Goal: Navigation & Orientation: Find specific page/section

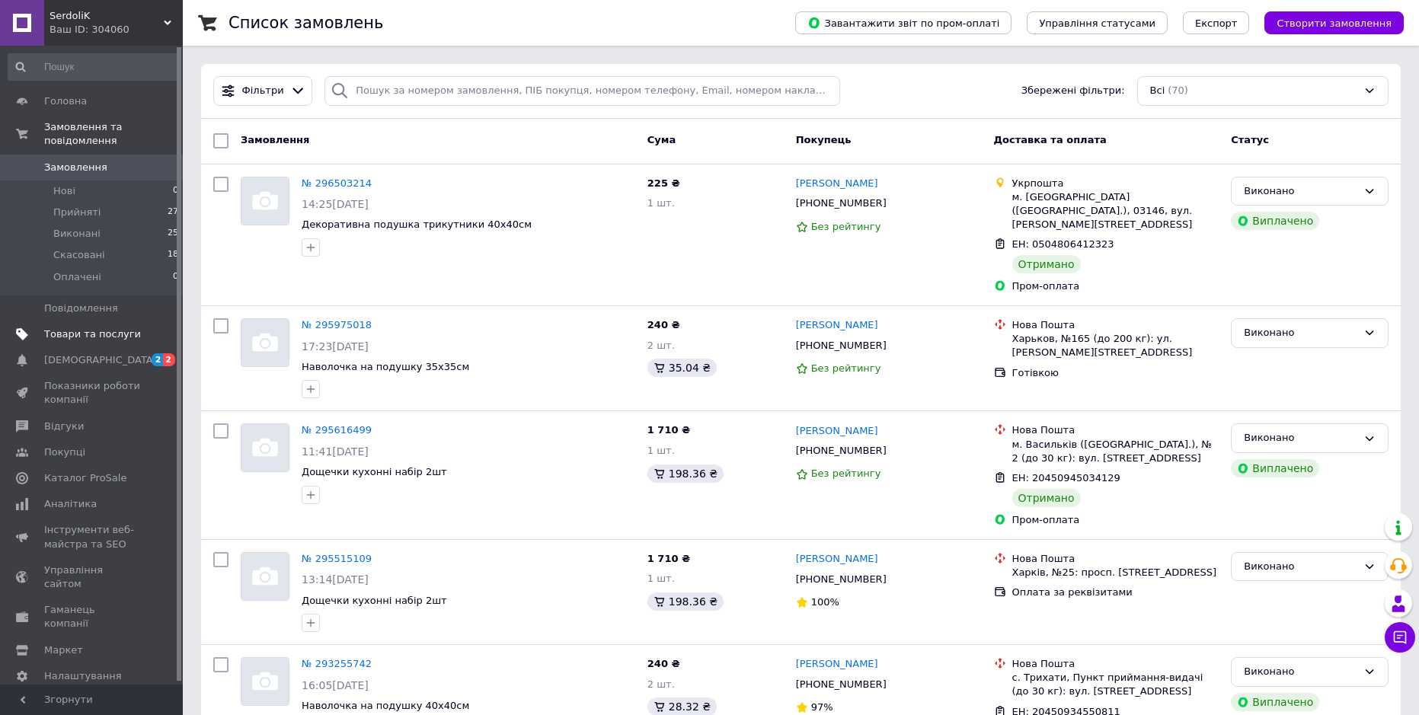
click at [102, 327] on span "Товари та послуги" at bounding box center [92, 334] width 97 height 14
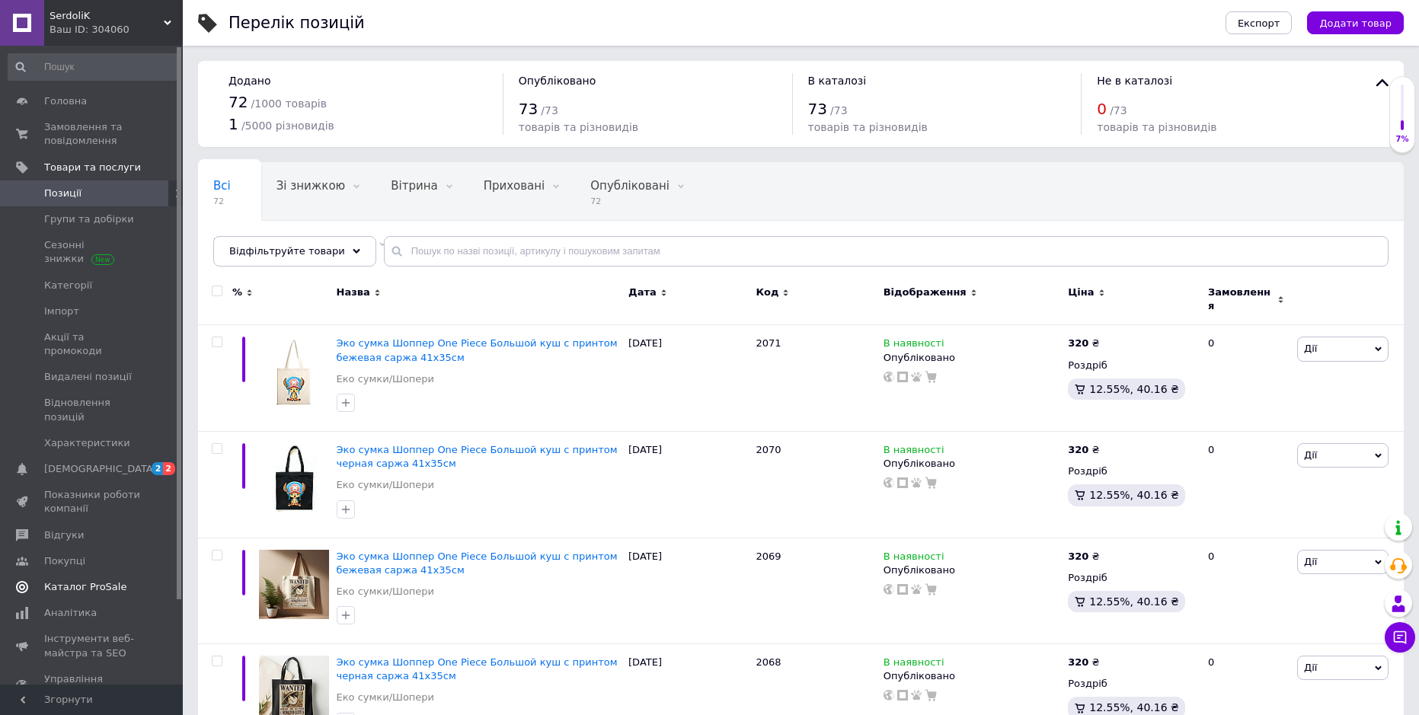
click at [85, 580] on span "Каталог ProSale" at bounding box center [85, 587] width 82 height 14
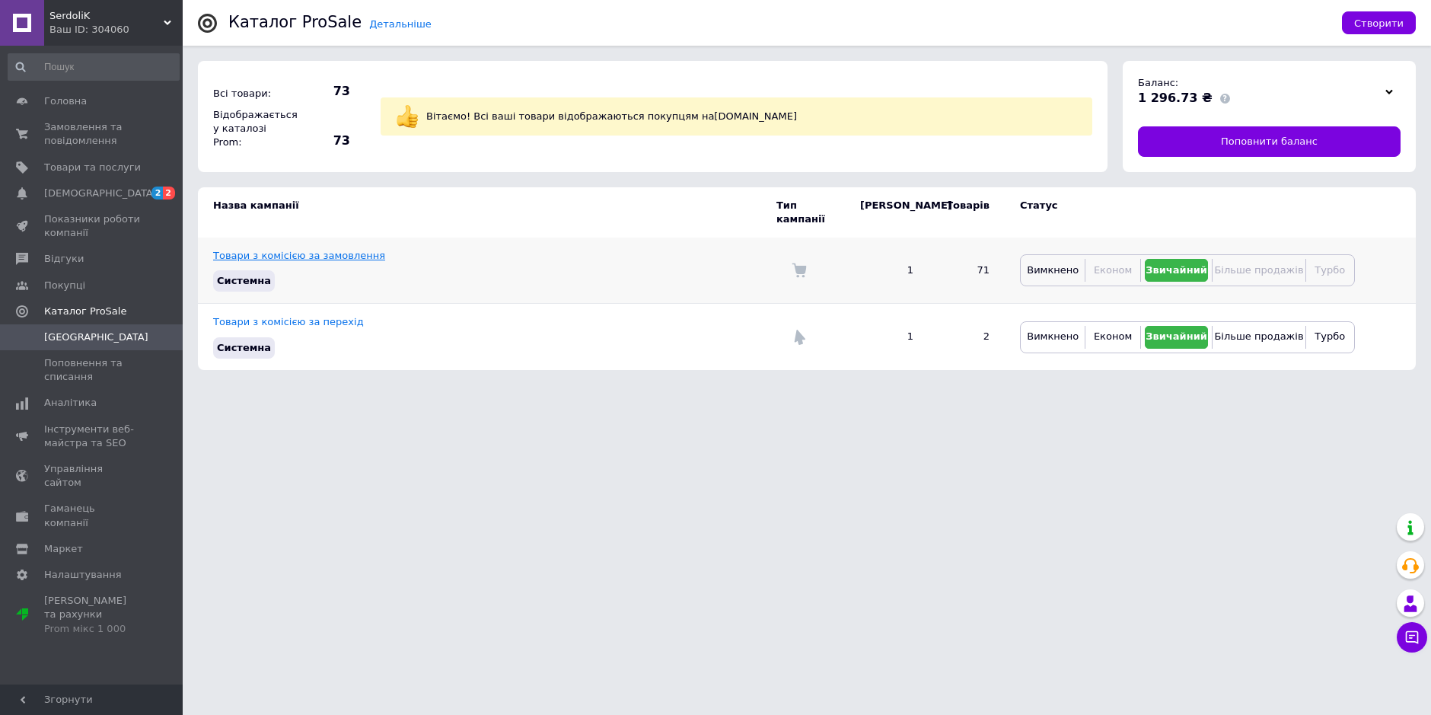
click at [336, 250] on link "Товари з комісією за замовлення" at bounding box center [299, 255] width 172 height 11
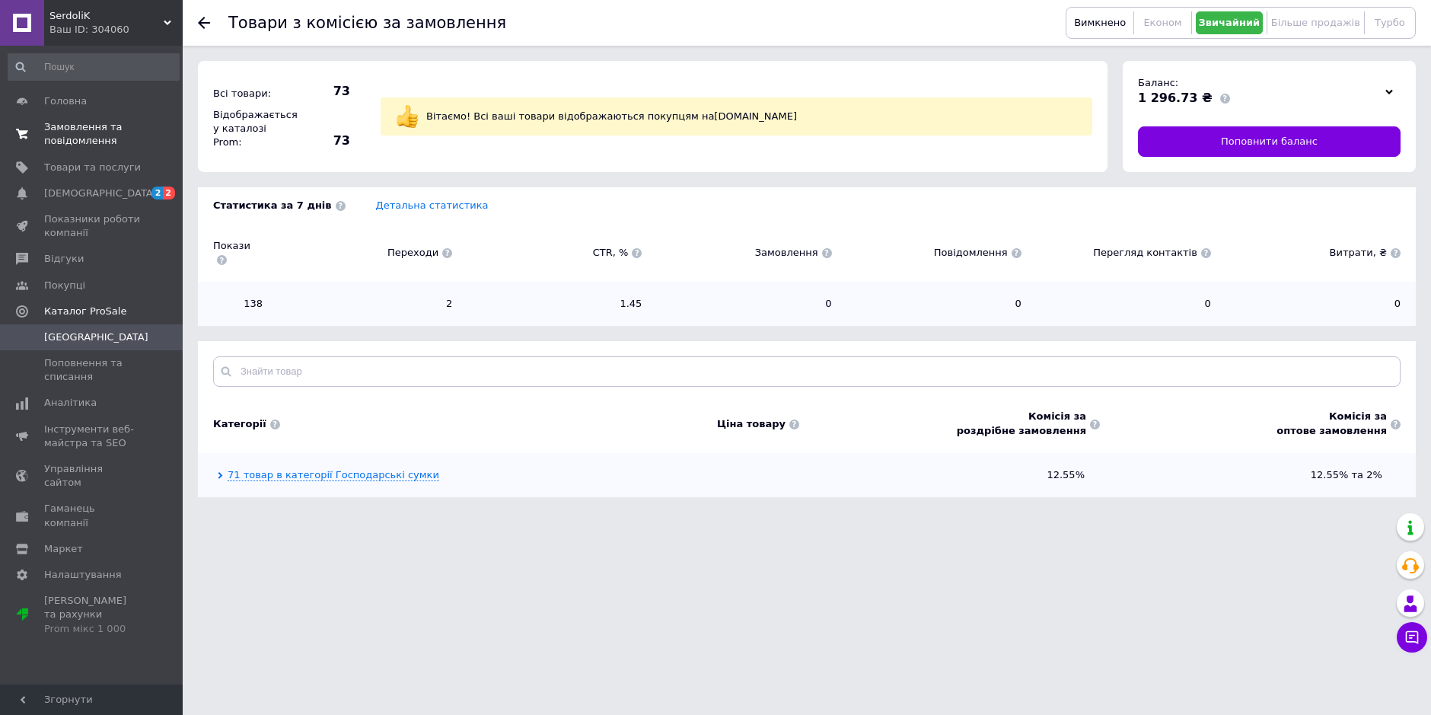
click at [68, 127] on span "Замовлення та повідомлення" at bounding box center [92, 133] width 97 height 27
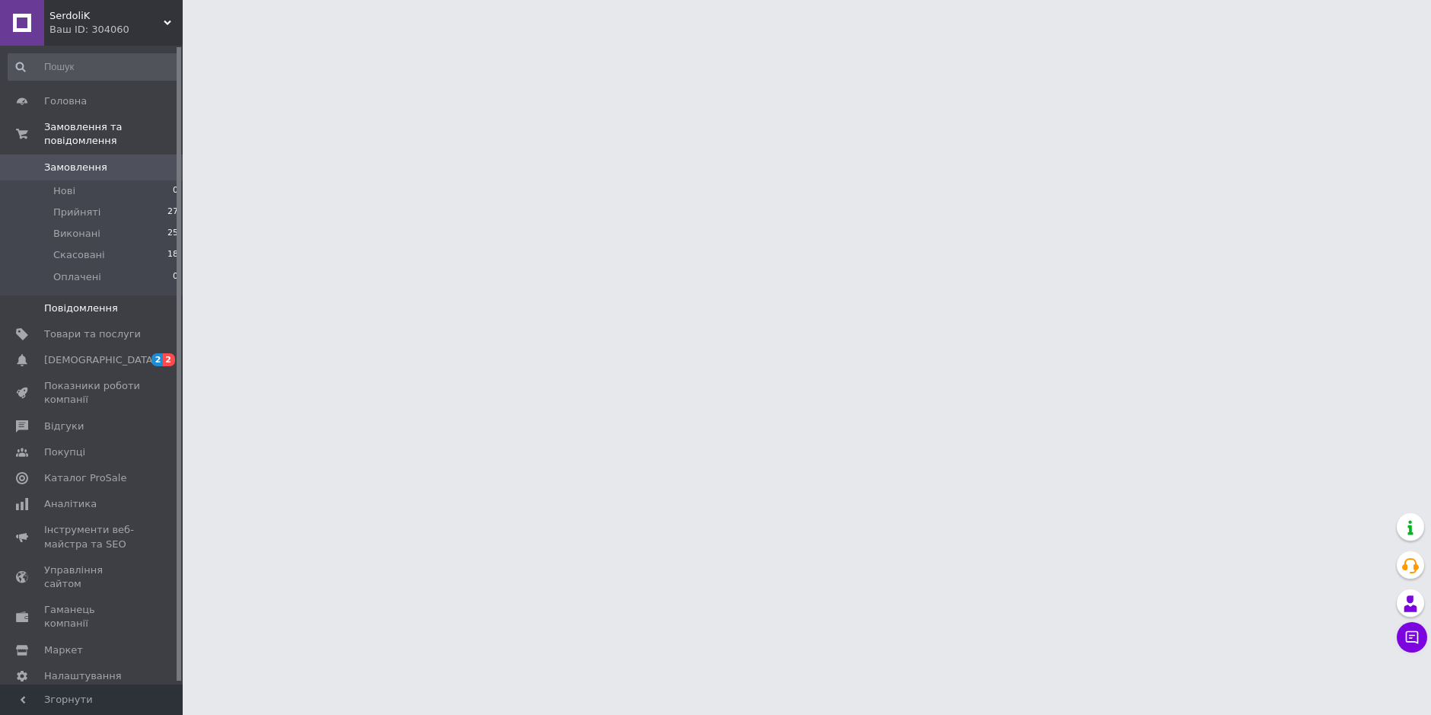
click at [114, 302] on span "Повідомлення" at bounding box center [92, 309] width 97 height 14
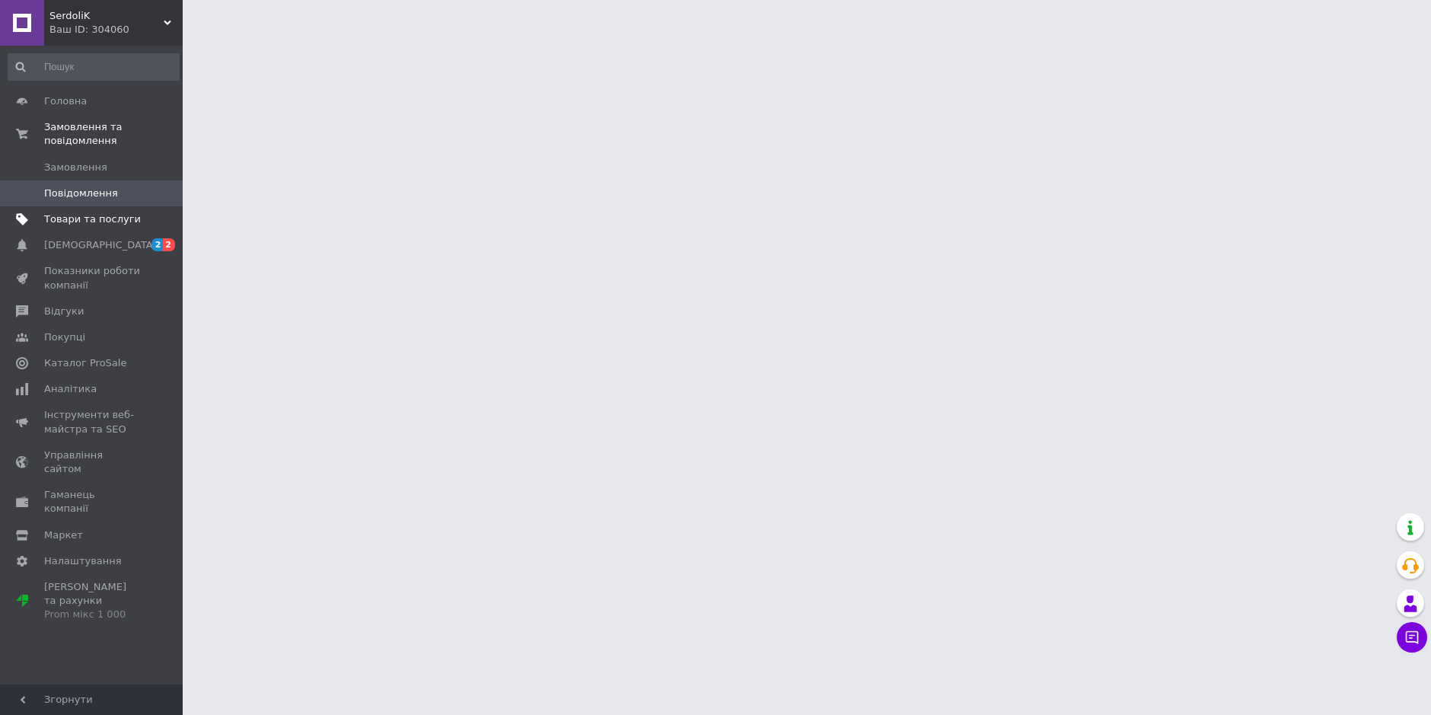
click at [87, 212] on span "Товари та послуги" at bounding box center [92, 219] width 97 height 14
